Goal: Information Seeking & Learning: Learn about a topic

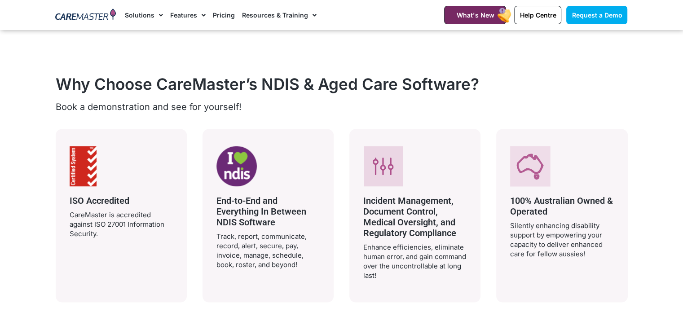
scroll to position [1616, 0]
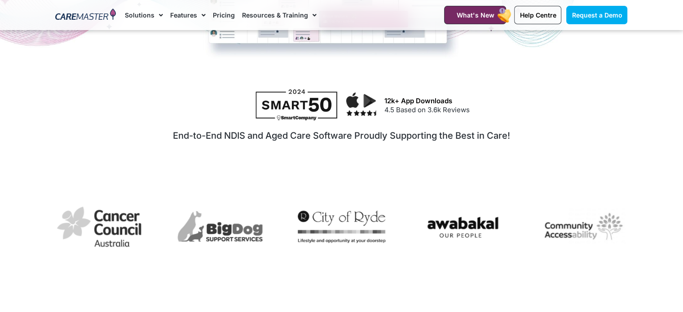
scroll to position [404, 0]
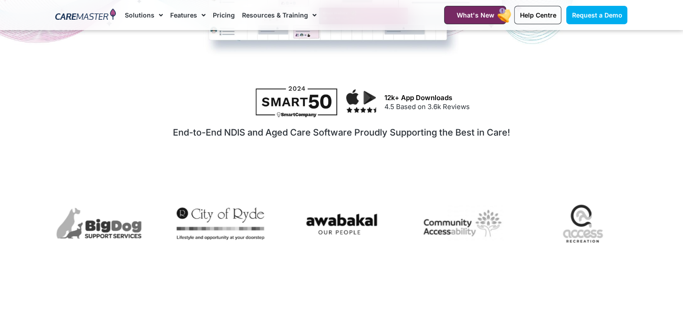
click at [293, 103] on img at bounding box center [296, 101] width 82 height 31
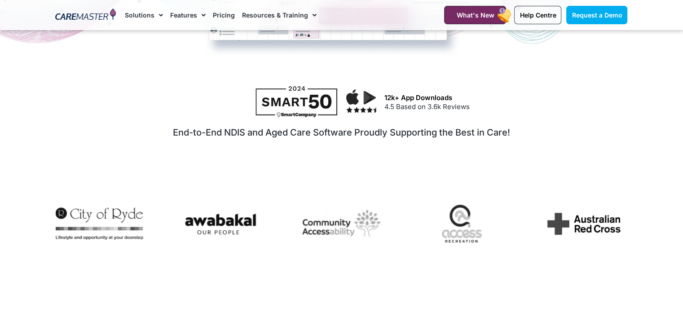
click at [397, 101] on h3 "12k+ App Downloads" at bounding box center [503, 98] width 239 height 8
click at [409, 113] on div "12k+ App Downloads 4.5 Based on 3.6k Reviews" at bounding box center [485, 102] width 286 height 40
drag, startPoint x: 236, startPoint y: 128, endPoint x: 275, endPoint y: 134, distance: 39.9
click at [239, 128] on h2 "End-to-End NDIS and Aged Care Software Proudly Supporting the Best in Care!" at bounding box center [341, 132] width 561 height 11
drag, startPoint x: 340, startPoint y: 135, endPoint x: 359, endPoint y: 132, distance: 19.0
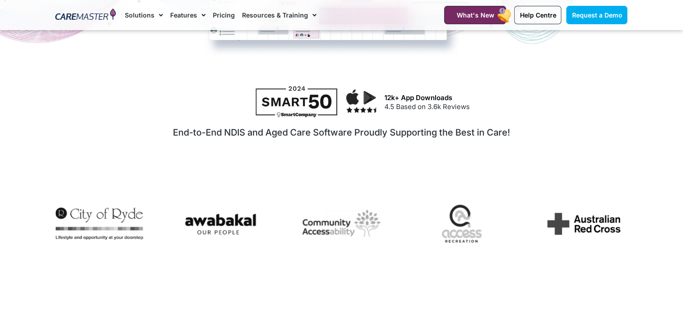
click at [347, 134] on h2 "End-to-End NDIS and Aged Care Software Proudly Supporting the Best in Care!" at bounding box center [341, 132] width 561 height 11
click at [422, 127] on div "End-to-End NDIS and Aged Care Software Proudly Supporting the Best in Care!" at bounding box center [342, 133] width 572 height 22
click at [474, 127] on h2 "End-to-End NDIS and Aged Care Software Proudly Supporting the Best in Care!" at bounding box center [341, 132] width 561 height 11
drag, startPoint x: 488, startPoint y: 125, endPoint x: 505, endPoint y: 127, distance: 16.8
click at [496, 127] on div "End-to-End NDIS and Aged Care Software Proudly Supporting the Best in Care!" at bounding box center [342, 133] width 572 height 22
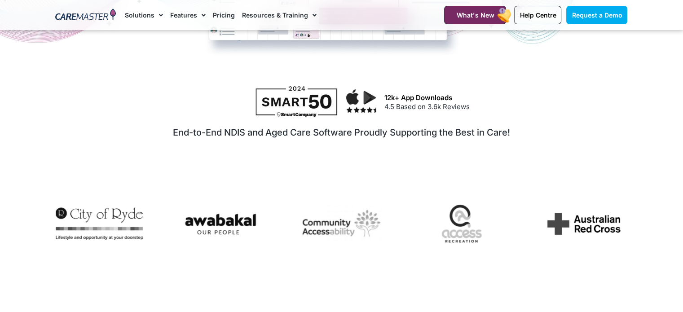
click at [518, 129] on h2 "End-to-End NDIS and Aged Care Software Proudly Supporting the Best in Care!" at bounding box center [341, 132] width 561 height 11
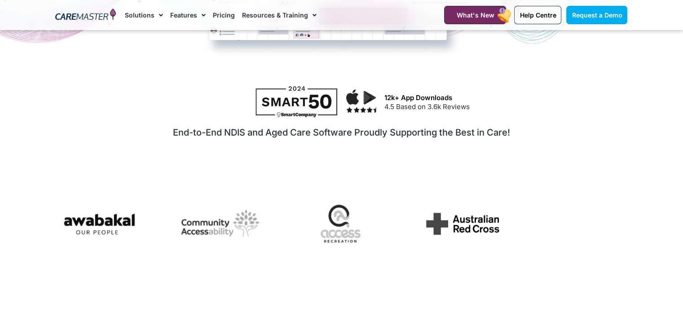
click at [530, 129] on h2 "End-to-End NDIS and Aged Care Software Proudly Supporting the Best in Care!" at bounding box center [341, 132] width 561 height 11
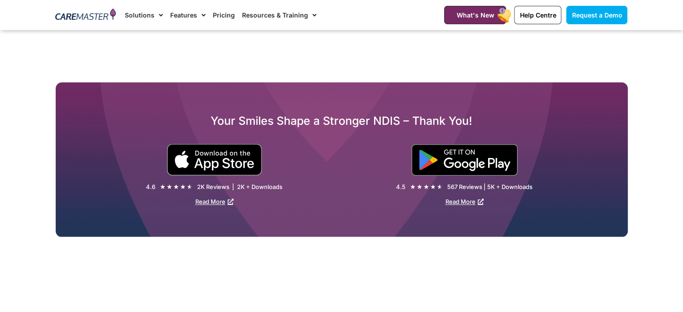
scroll to position [1347, 0]
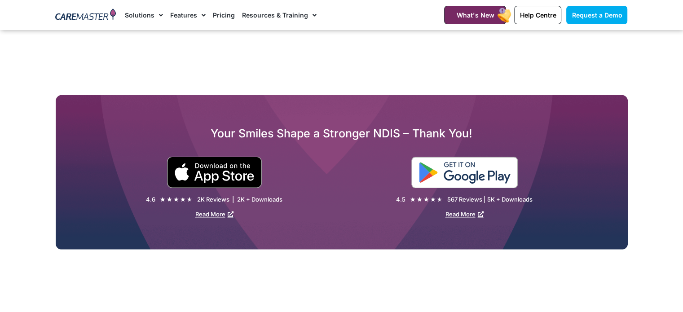
click at [470, 174] on img at bounding box center [464, 172] width 106 height 31
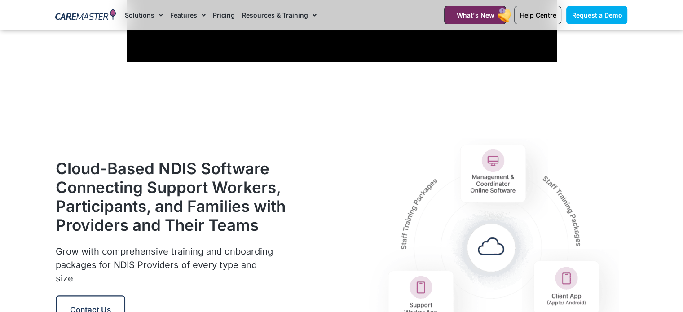
scroll to position [943, 0]
